Goal: Transaction & Acquisition: Obtain resource

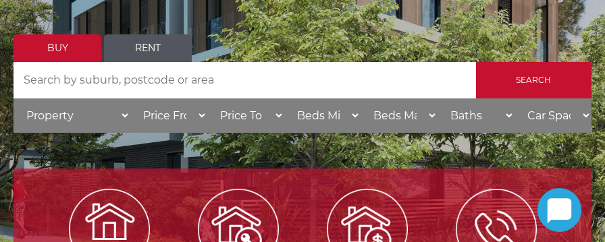
scroll to position [276, 0]
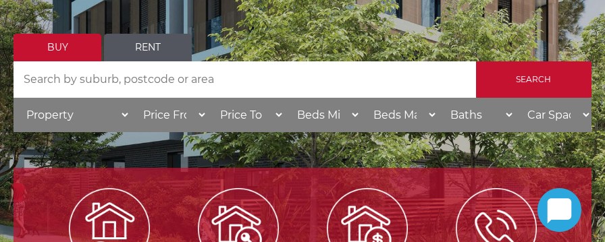
click at [133, 43] on link "Rent" at bounding box center [148, 48] width 88 height 28
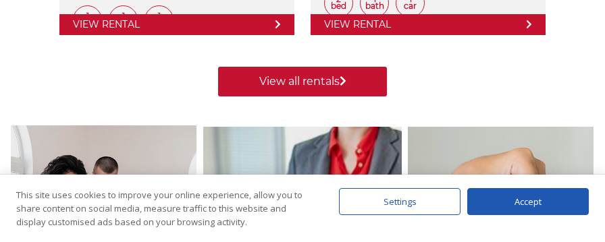
scroll to position [1224, 0]
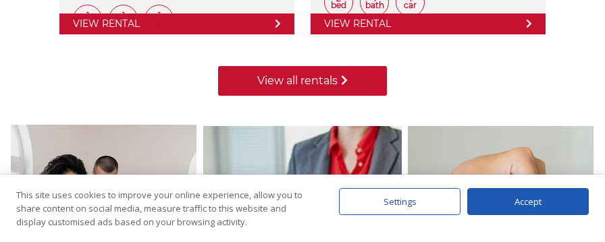
click at [307, 86] on link "View all rentals" at bounding box center [302, 81] width 169 height 30
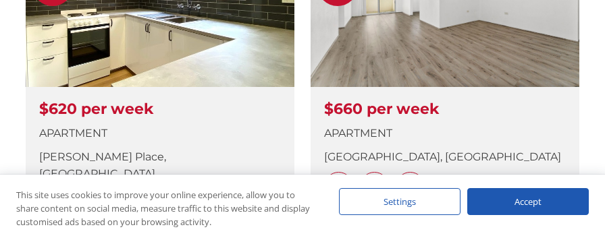
scroll to position [561, 0]
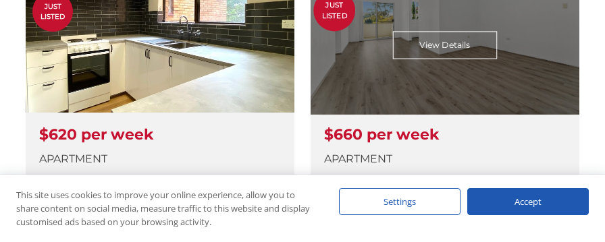
drag, startPoint x: 0, startPoint y: 0, endPoint x: 414, endPoint y: 84, distance: 422.5
click at [414, 84] on link at bounding box center [445, 120] width 269 height 284
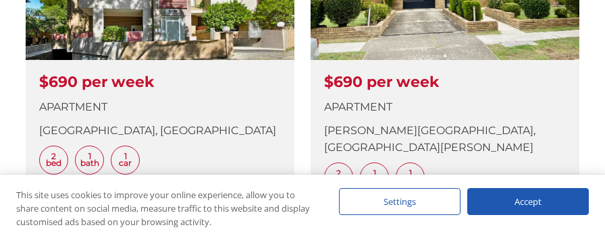
scroll to position [1408, 0]
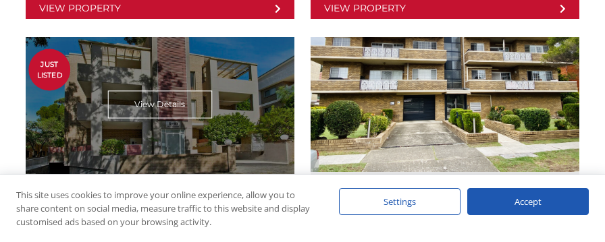
click at [193, 91] on link at bounding box center [160, 179] width 269 height 284
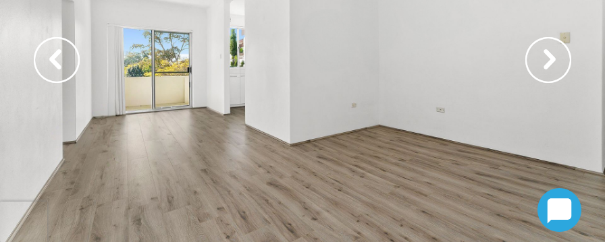
scroll to position [177, 0]
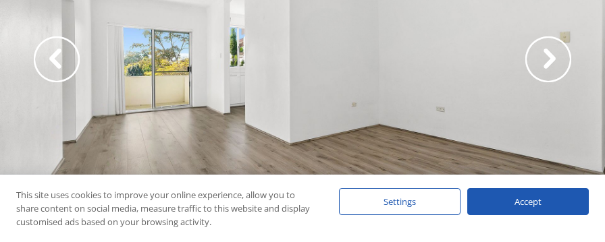
click at [547, 61] on img at bounding box center [548, 59] width 46 height 46
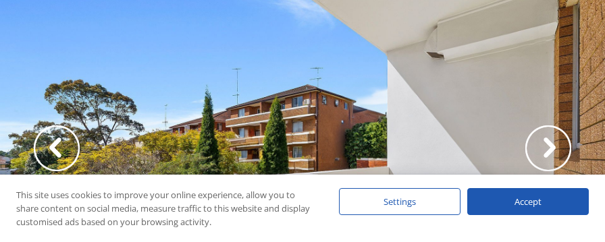
scroll to position [89, 0]
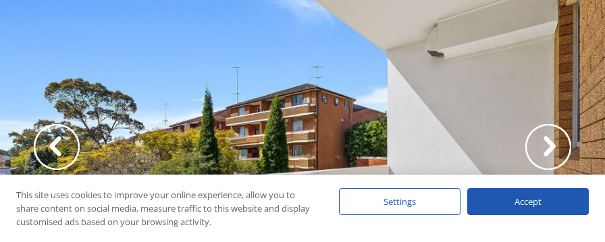
click at [352, 92] on div at bounding box center [302, 161] width 605 height 371
click at [551, 202] on div "Accept" at bounding box center [528, 201] width 122 height 27
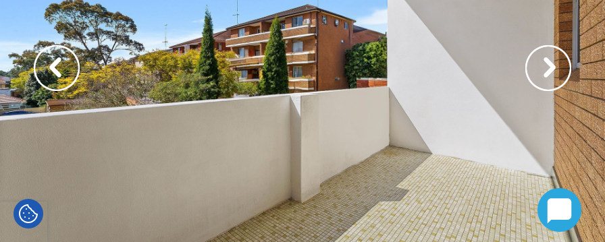
scroll to position [169, 0]
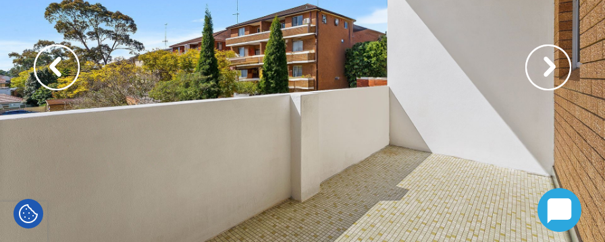
click at [548, 68] on img at bounding box center [548, 68] width 46 height 46
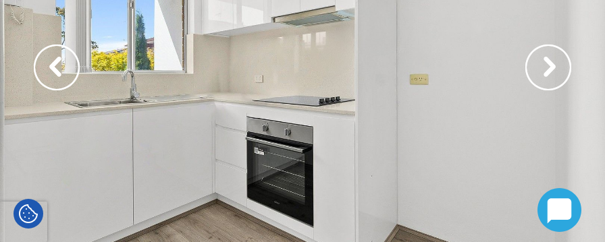
click at [548, 68] on img at bounding box center [548, 68] width 46 height 46
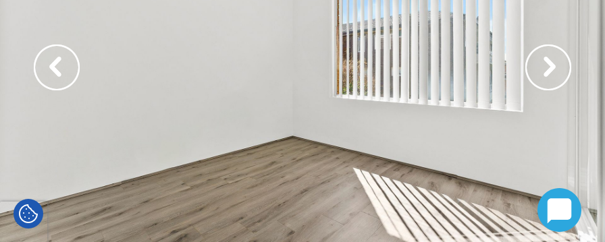
click at [548, 68] on img at bounding box center [548, 68] width 46 height 46
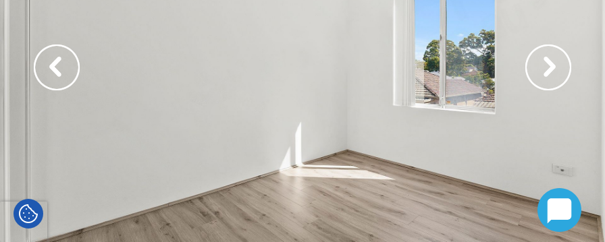
click at [548, 68] on img at bounding box center [548, 68] width 46 height 46
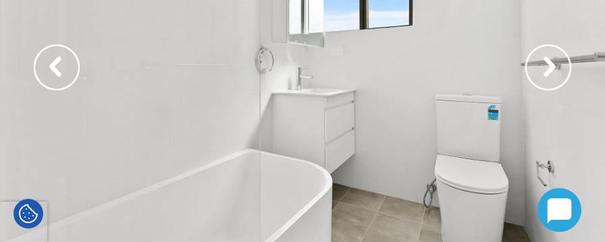
click at [548, 68] on img at bounding box center [548, 68] width 46 height 46
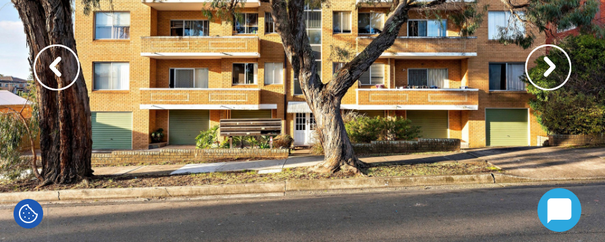
click at [548, 68] on img at bounding box center [548, 68] width 46 height 46
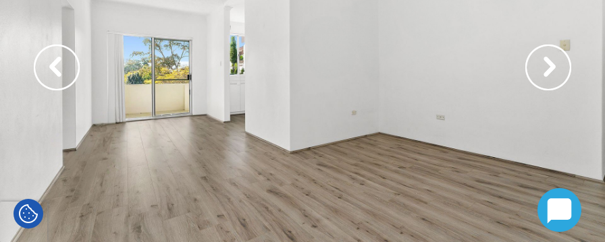
click at [548, 68] on img at bounding box center [548, 68] width 46 height 46
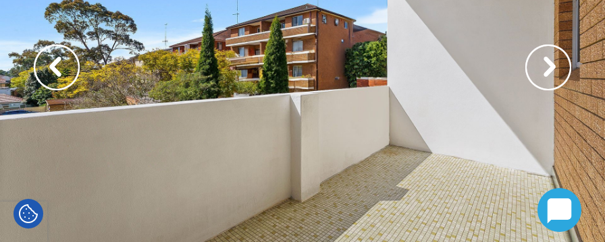
click at [60, 66] on img at bounding box center [57, 68] width 46 height 46
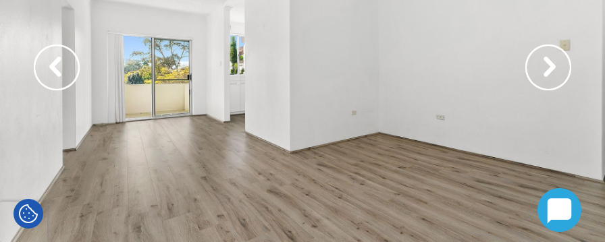
click at [68, 66] on img at bounding box center [57, 68] width 46 height 46
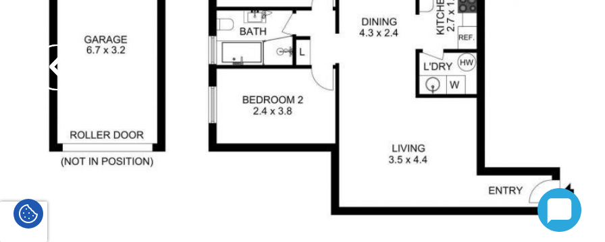
click at [363, 119] on div at bounding box center [302, 81] width 605 height 371
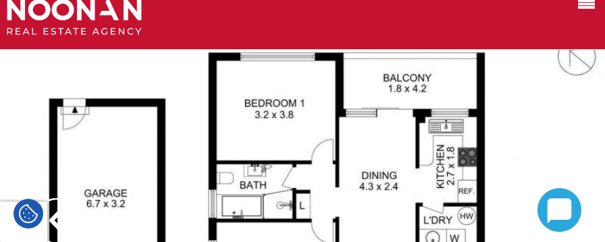
scroll to position [0, 0]
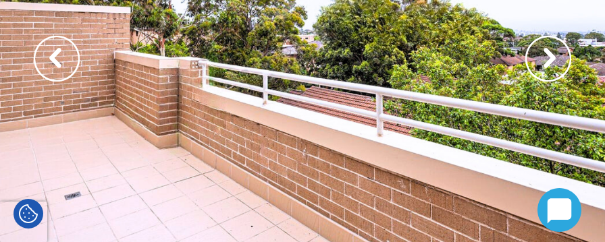
scroll to position [178, 0]
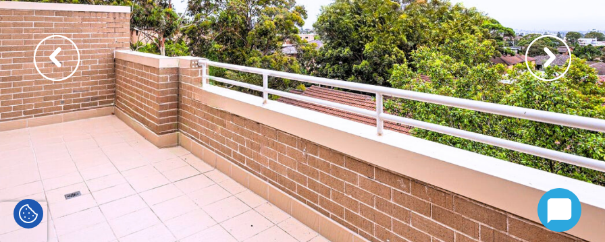
click at [559, 55] on img at bounding box center [548, 58] width 46 height 46
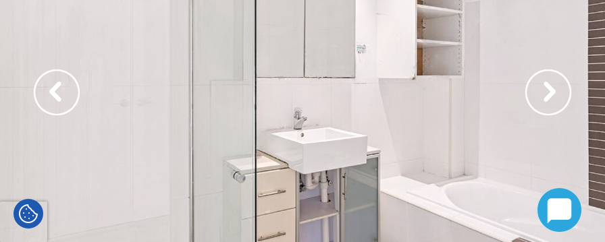
scroll to position [143, 0]
click at [563, 93] on img at bounding box center [548, 93] width 46 height 46
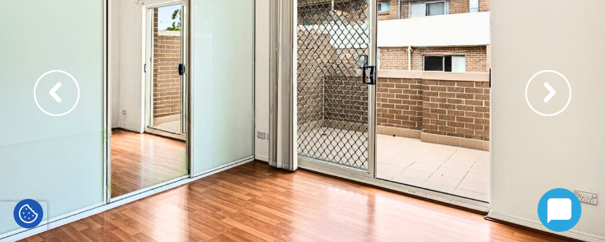
click at [563, 93] on img at bounding box center [548, 93] width 46 height 46
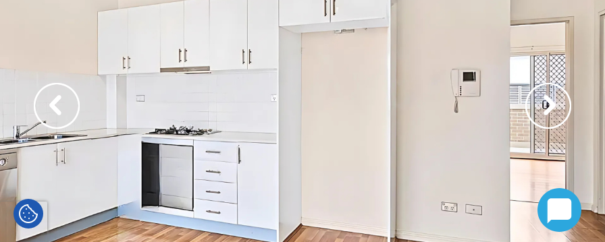
scroll to position [129, 0]
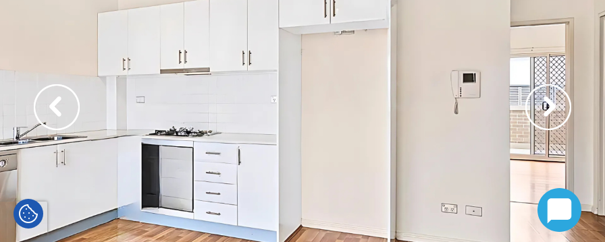
click at [540, 111] on img at bounding box center [548, 107] width 46 height 46
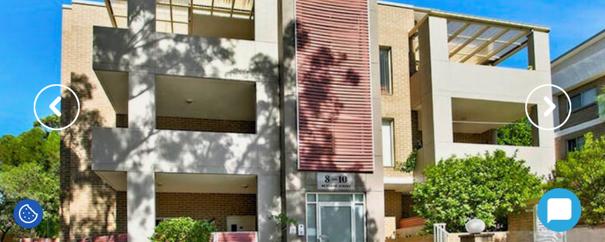
click at [540, 111] on img at bounding box center [548, 107] width 46 height 46
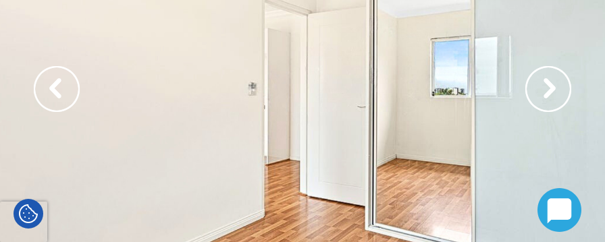
scroll to position [147, 0]
click at [543, 90] on img at bounding box center [548, 90] width 46 height 46
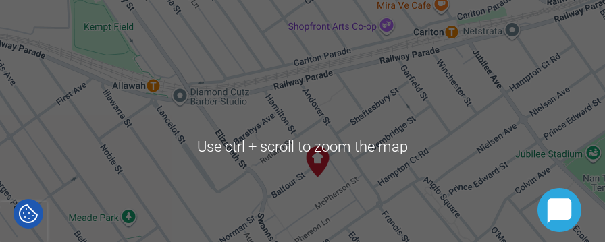
scroll to position [1950, 0]
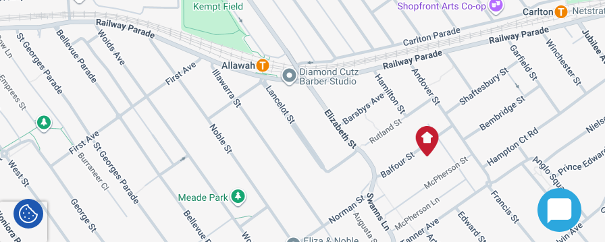
drag, startPoint x: 295, startPoint y: 154, endPoint x: 401, endPoint y: 132, distance: 108.2
click at [401, 132] on div at bounding box center [302, 145] width 605 height 405
